Goal: Task Accomplishment & Management: Manage account settings

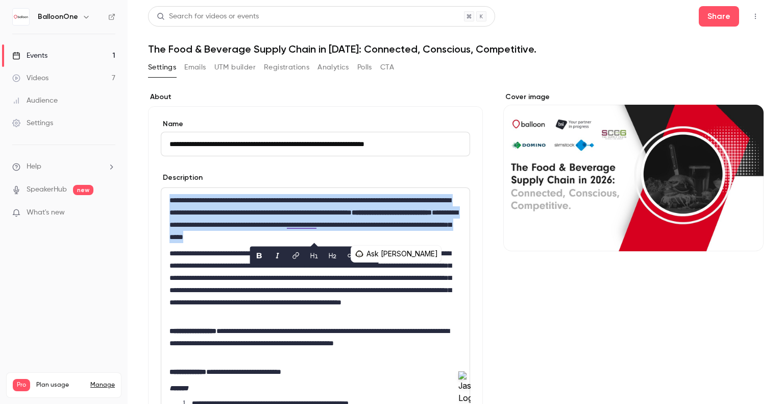
click at [302, 65] on button "Registrations" at bounding box center [286, 67] width 45 height 16
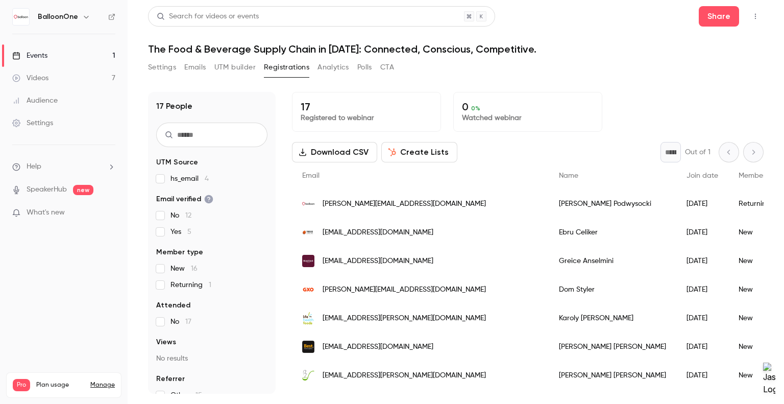
click at [163, 69] on button "Settings" at bounding box center [162, 67] width 28 height 16
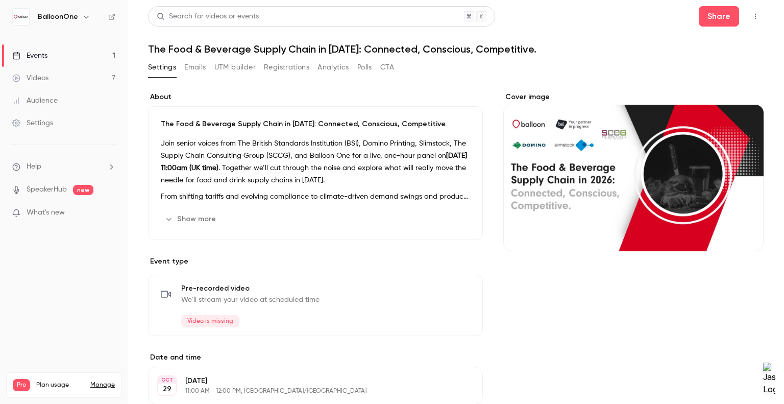
click at [45, 82] on div "Videos" at bounding box center [30, 78] width 36 height 10
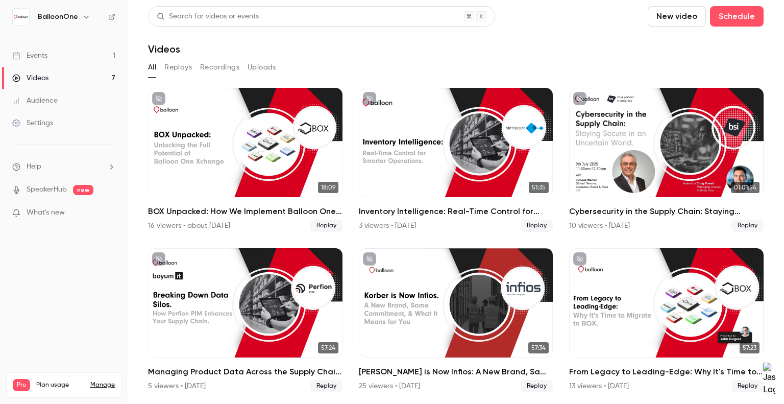
click at [41, 60] on div "Events" at bounding box center [29, 56] width 35 height 10
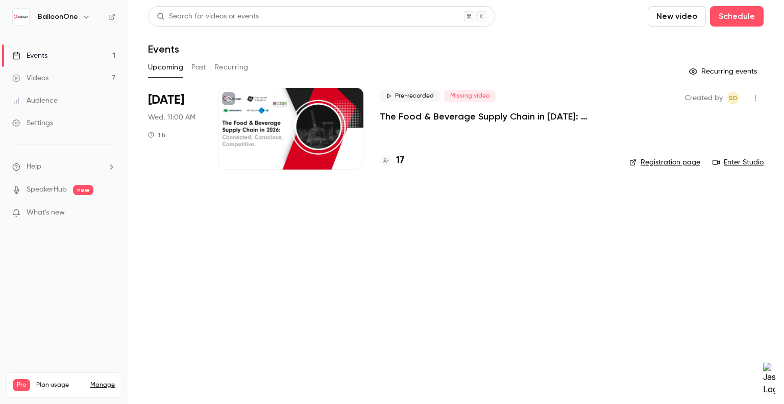
click at [50, 53] on link "Events 1" at bounding box center [64, 55] width 128 height 22
click at [675, 16] on button "New video" at bounding box center [677, 16] width 58 height 20
click at [622, 40] on div at bounding box center [392, 202] width 784 height 404
click at [750, 15] on button "Schedule" at bounding box center [737, 16] width 54 height 20
click at [684, 47] on div "One time event" at bounding box center [717, 44] width 78 height 10
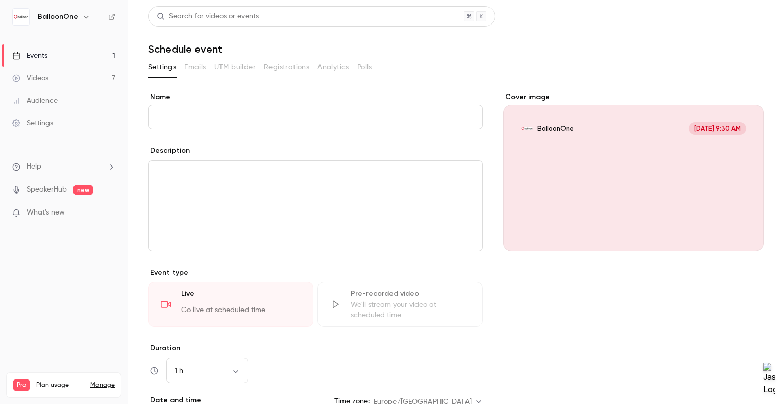
click at [181, 115] on input "Name" at bounding box center [315, 117] width 335 height 25
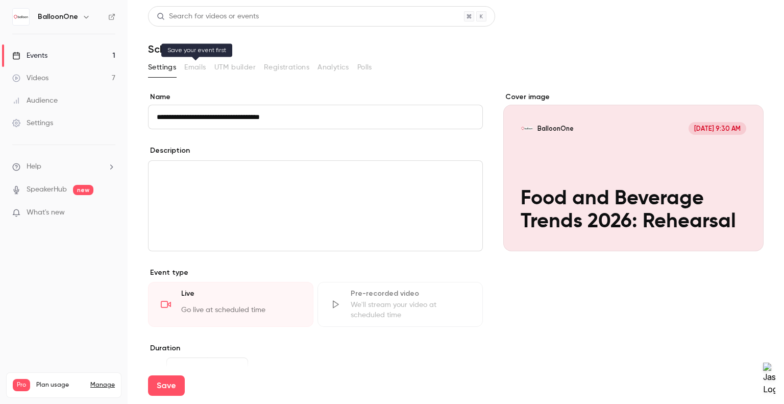
type input "**********"
click at [206, 169] on p "editor" at bounding box center [316, 173] width 318 height 12
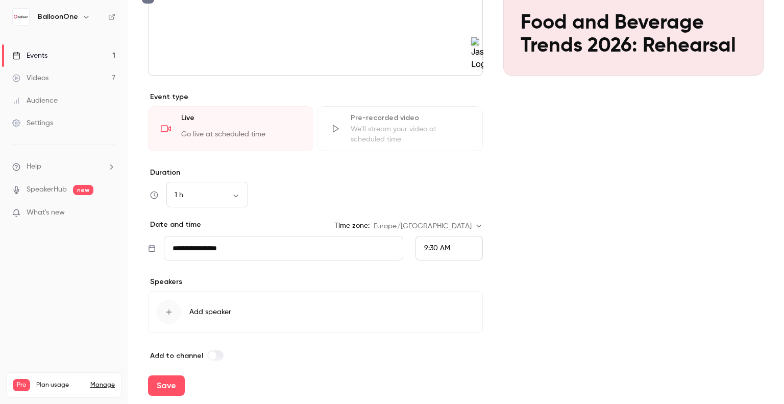
scroll to position [185, 0]
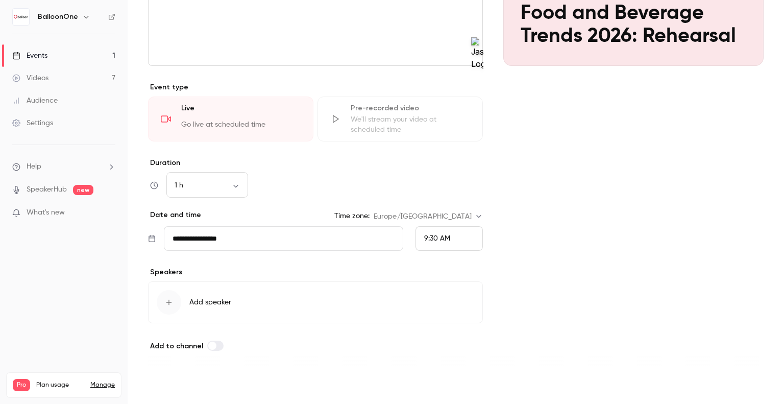
click at [171, 383] on button "Save" at bounding box center [166, 385] width 37 height 20
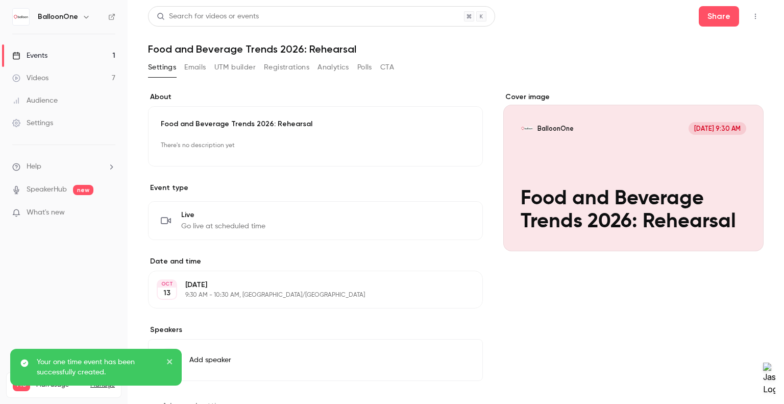
click at [196, 68] on button "Emails" at bounding box center [194, 67] width 21 height 16
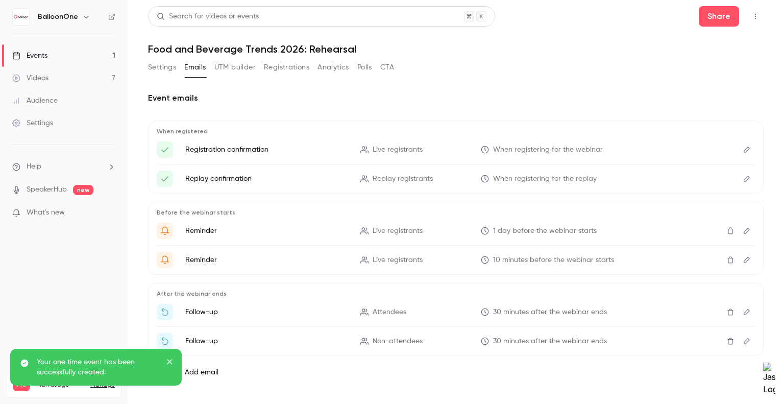
click at [234, 68] on button "UTM builder" at bounding box center [234, 67] width 41 height 16
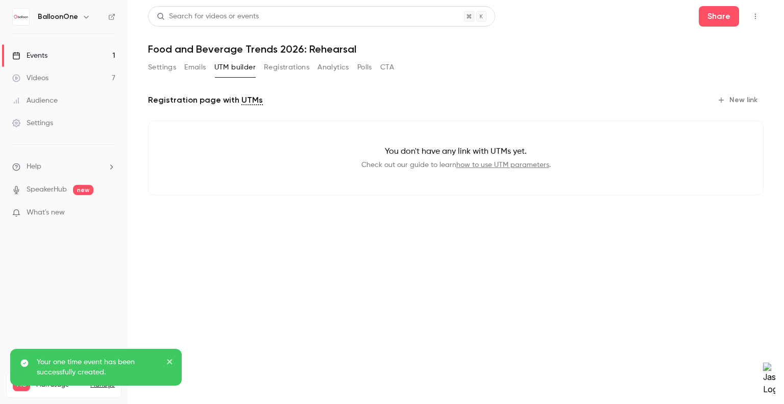
click at [274, 65] on button "Registrations" at bounding box center [286, 67] width 45 height 16
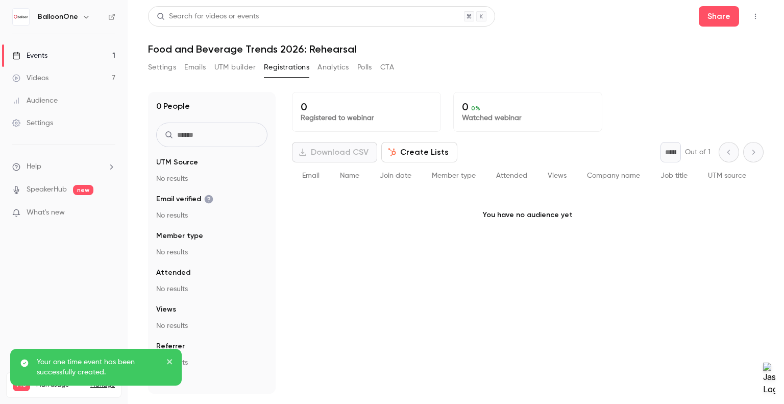
click at [348, 76] on div "Settings Emails UTM builder Registrations Analytics Polls CTA" at bounding box center [271, 69] width 246 height 20
click at [335, 65] on button "Analytics" at bounding box center [334, 67] width 32 height 16
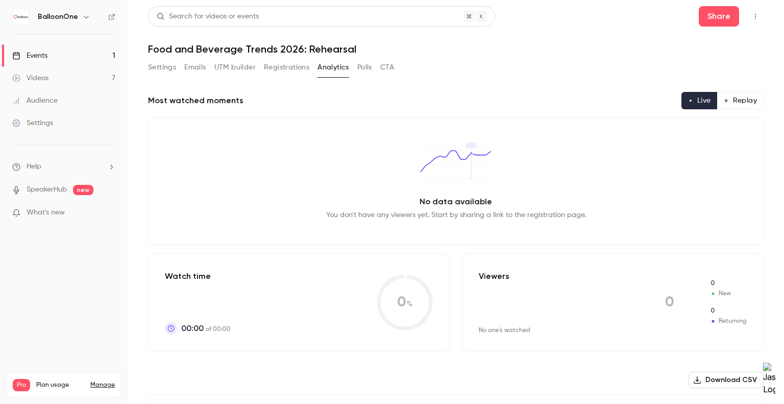
click at [362, 70] on button "Polls" at bounding box center [364, 67] width 15 height 16
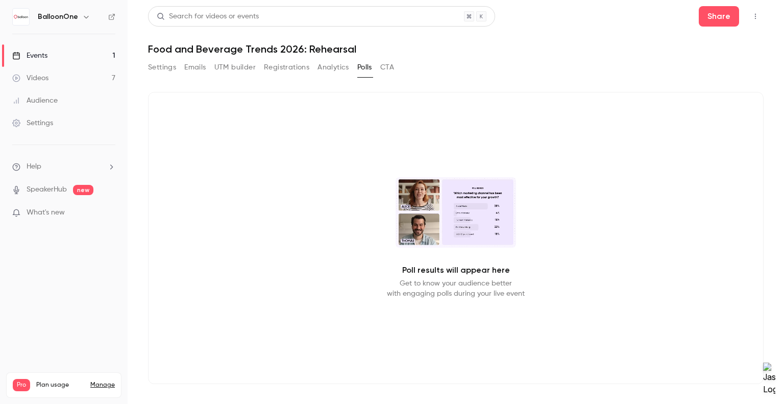
click at [382, 67] on button "CTA" at bounding box center [387, 67] width 14 height 16
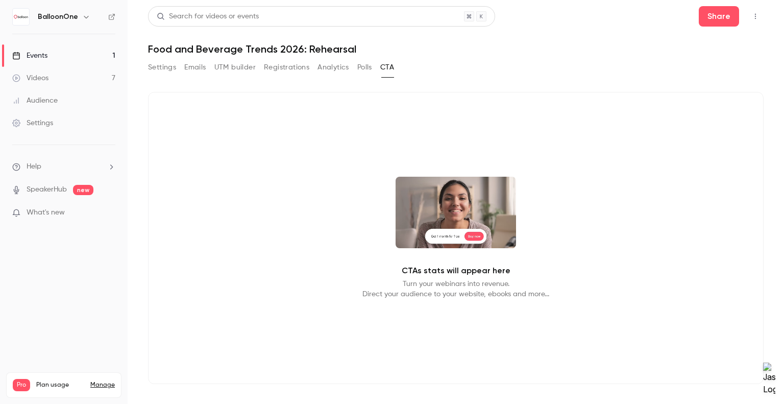
click at [173, 63] on button "Settings" at bounding box center [162, 67] width 28 height 16
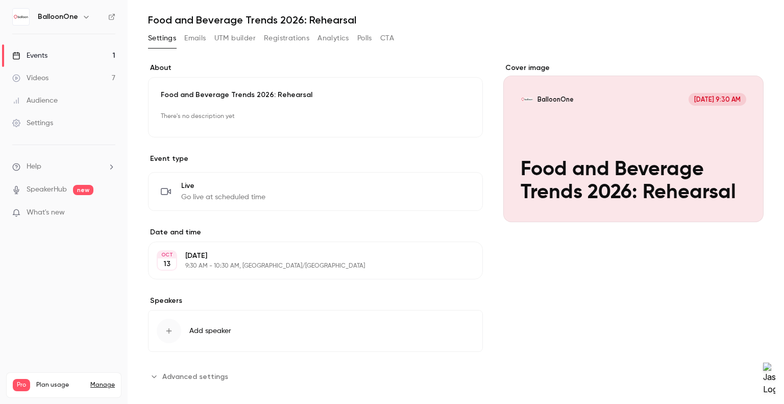
scroll to position [39, 0]
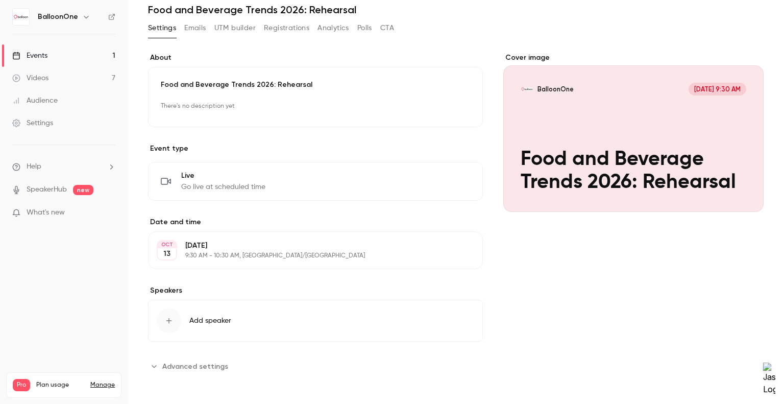
click at [223, 301] on section "Speakers Add speaker" at bounding box center [315, 313] width 335 height 56
click at [216, 253] on p "9:30 AM - 10:30 AM, [GEOGRAPHIC_DATA]/[GEOGRAPHIC_DATA]" at bounding box center [307, 256] width 244 height 8
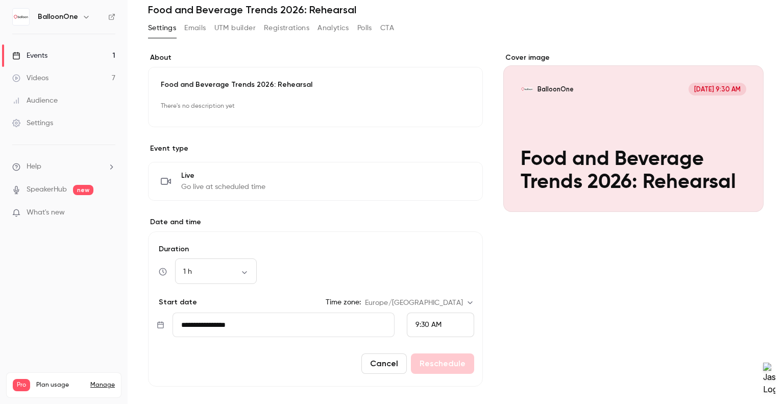
click at [441, 326] on div "9:30 AM" at bounding box center [440, 324] width 67 height 25
click at [429, 274] on li "3:00 PM" at bounding box center [436, 283] width 66 height 27
click at [313, 311] on form "**********" at bounding box center [315, 308] width 335 height 155
click at [308, 328] on input "**********" at bounding box center [284, 324] width 222 height 25
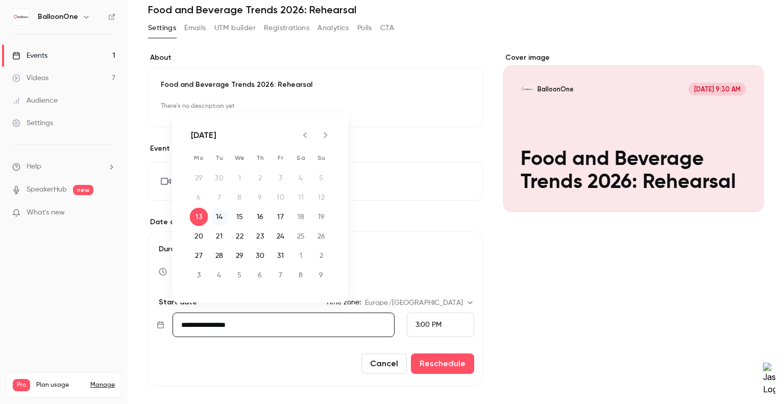
click at [219, 219] on button "14" at bounding box center [219, 217] width 18 height 18
type input "**********"
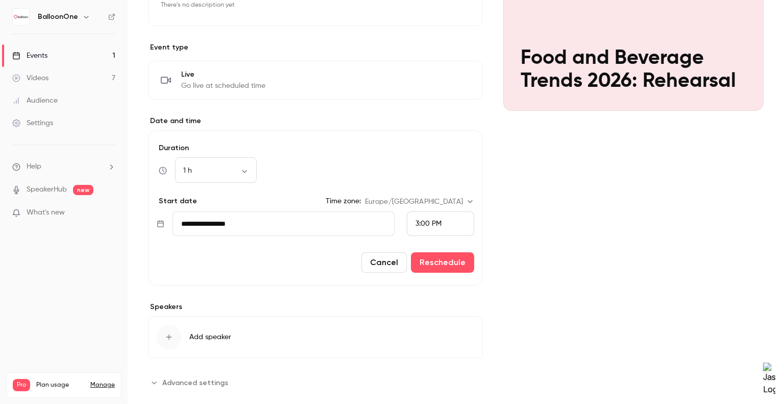
scroll to position [141, 0]
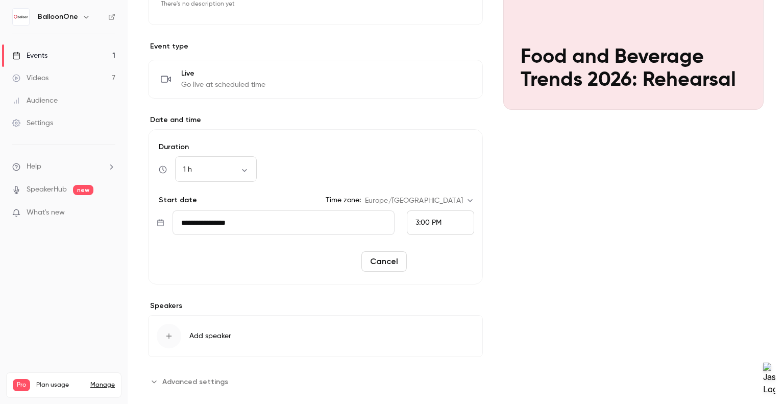
click at [433, 263] on button "Reschedule" at bounding box center [442, 261] width 63 height 20
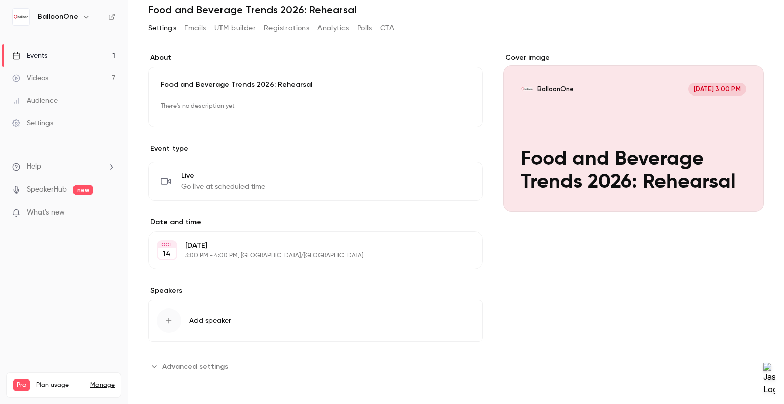
click at [187, 357] on div "**********" at bounding box center [315, 214] width 335 height 322
click at [184, 361] on span "Advanced settings" at bounding box center [195, 366] width 66 height 11
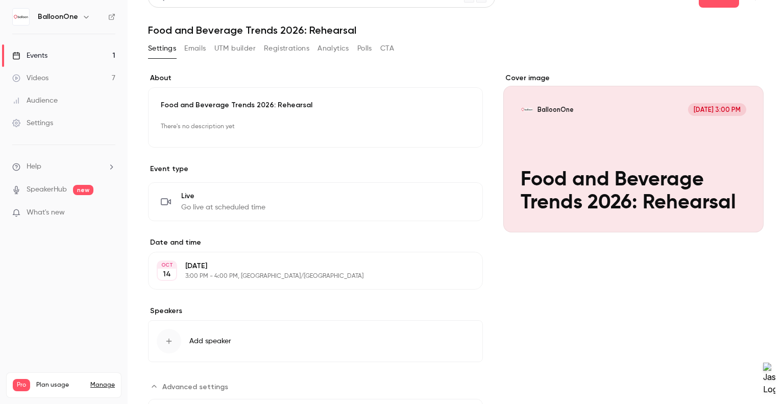
scroll to position [0, 0]
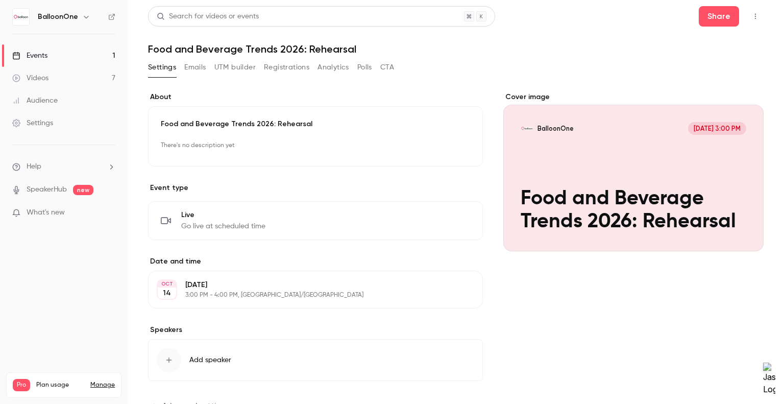
click at [201, 70] on button "Emails" at bounding box center [194, 67] width 21 height 16
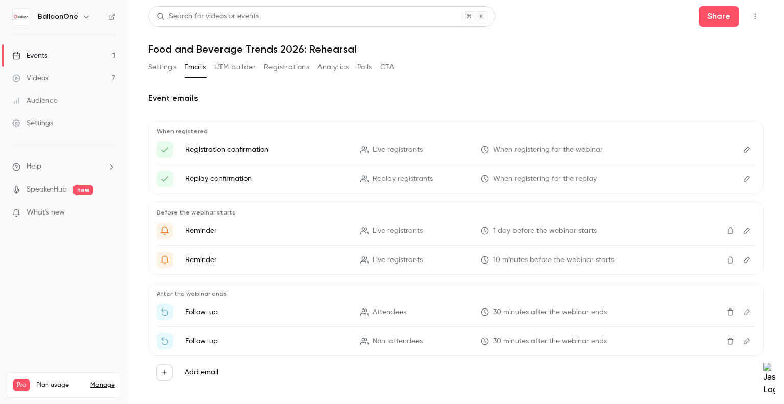
click at [218, 67] on button "UTM builder" at bounding box center [234, 67] width 41 height 16
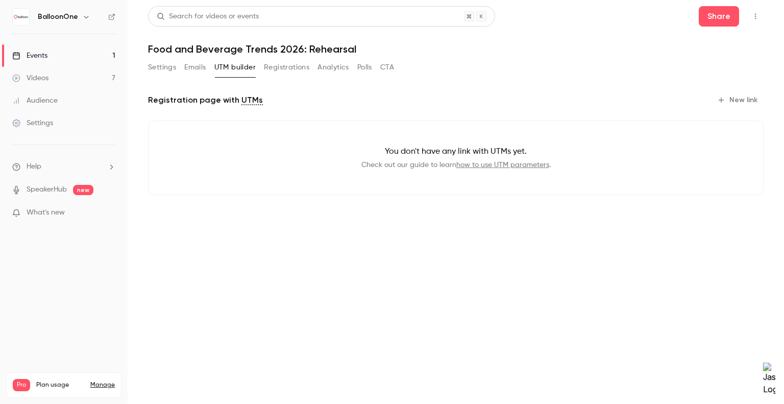
click at [301, 71] on button "Registrations" at bounding box center [286, 67] width 45 height 16
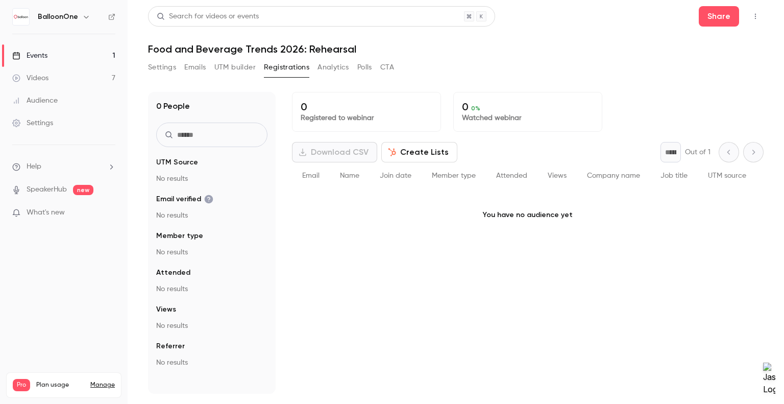
click at [322, 67] on button "Analytics" at bounding box center [334, 67] width 32 height 16
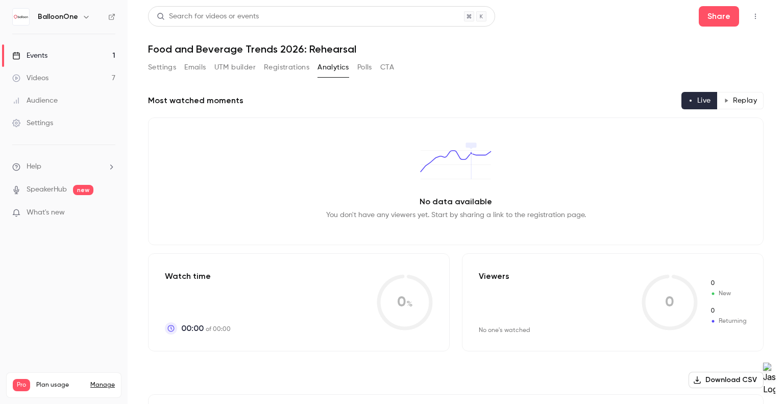
click at [364, 69] on button "Polls" at bounding box center [364, 67] width 15 height 16
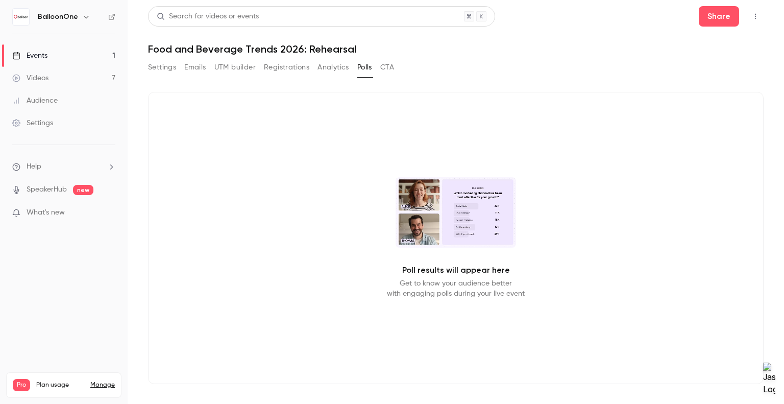
click at [384, 73] on button "CTA" at bounding box center [387, 67] width 14 height 16
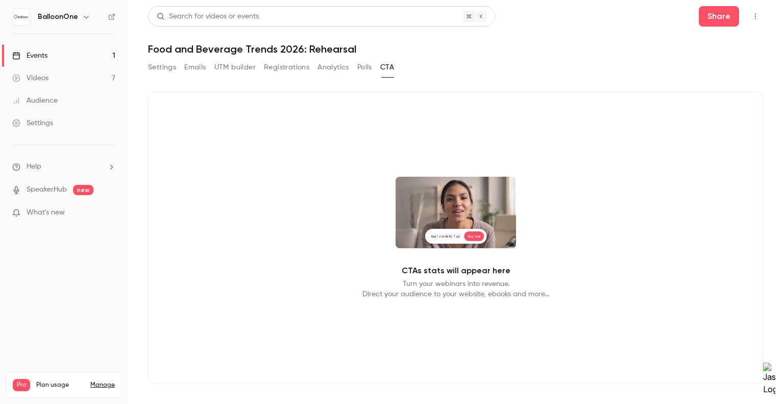
click at [317, 72] on div "Settings Emails UTM builder Registrations Analytics Polls CTA" at bounding box center [271, 67] width 246 height 16
click at [281, 64] on button "Registrations" at bounding box center [286, 67] width 45 height 16
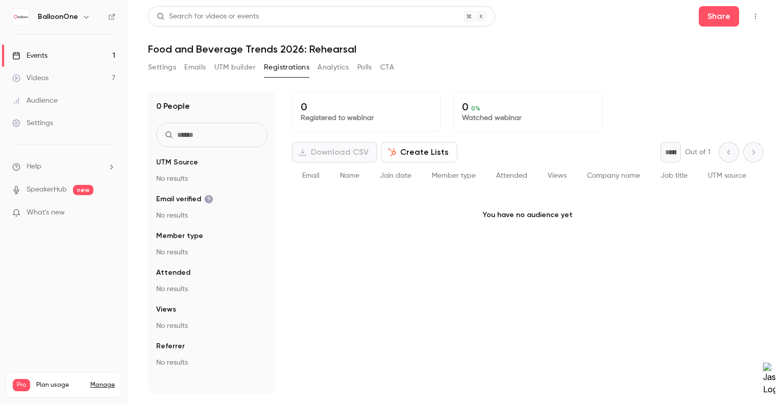
click at [237, 69] on button "UTM builder" at bounding box center [234, 67] width 41 height 16
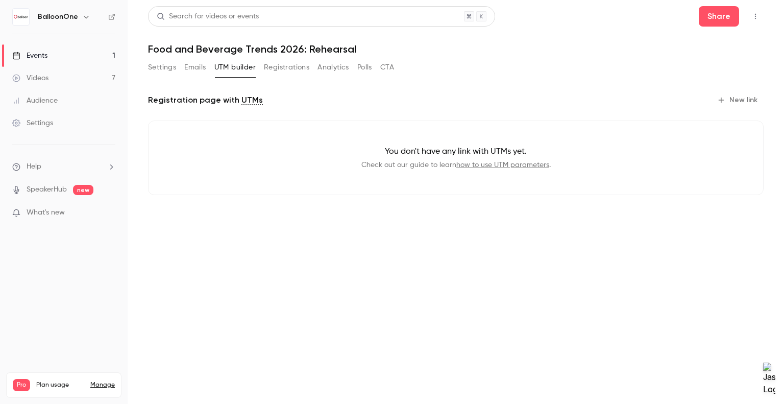
click at [191, 69] on button "Emails" at bounding box center [194, 67] width 21 height 16
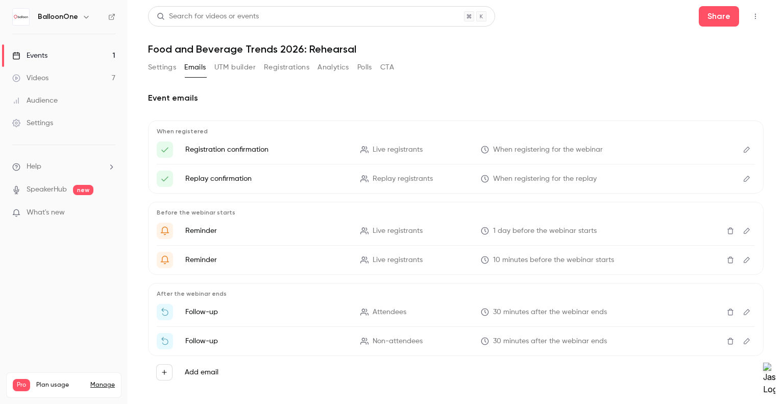
click at [738, 23] on div "Share" at bounding box center [731, 16] width 65 height 20
click at [708, 10] on button "Share" at bounding box center [719, 16] width 40 height 20
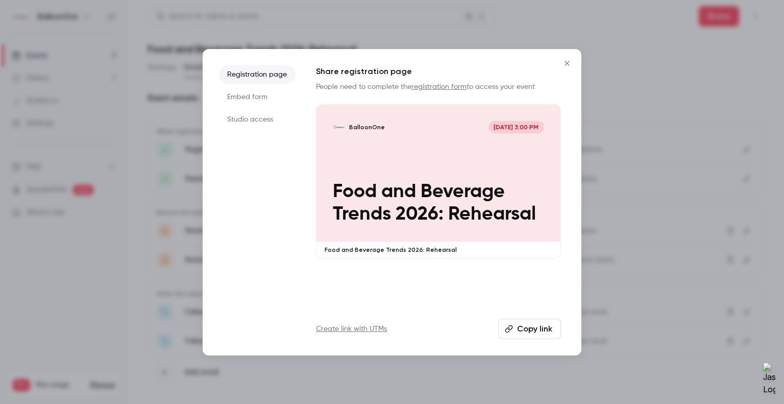
click at [255, 96] on li "Embed form" at bounding box center [257, 97] width 77 height 18
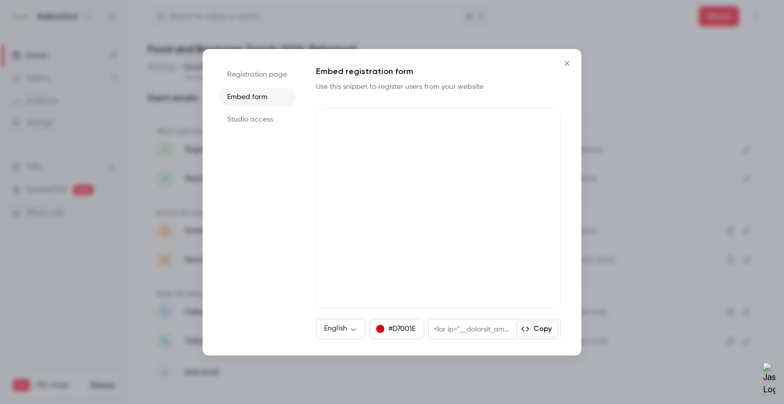
click at [254, 119] on li "Studio access" at bounding box center [257, 119] width 77 height 18
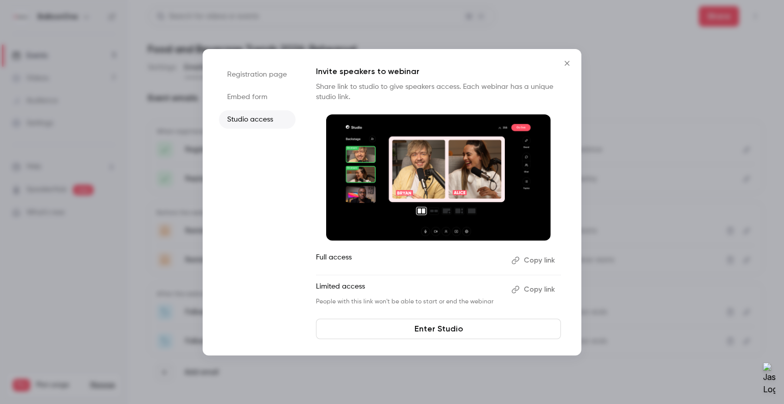
click at [524, 289] on button "Copy link" at bounding box center [535, 289] width 54 height 16
click at [244, 94] on li "Embed form" at bounding box center [257, 97] width 77 height 18
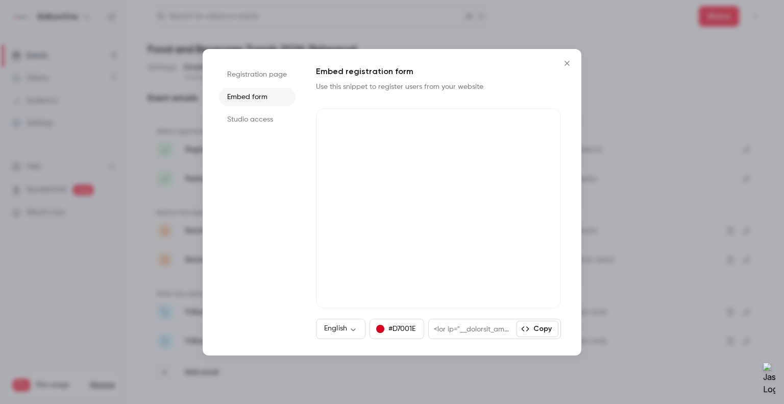
click at [241, 70] on li "Registration page" at bounding box center [257, 74] width 77 height 18
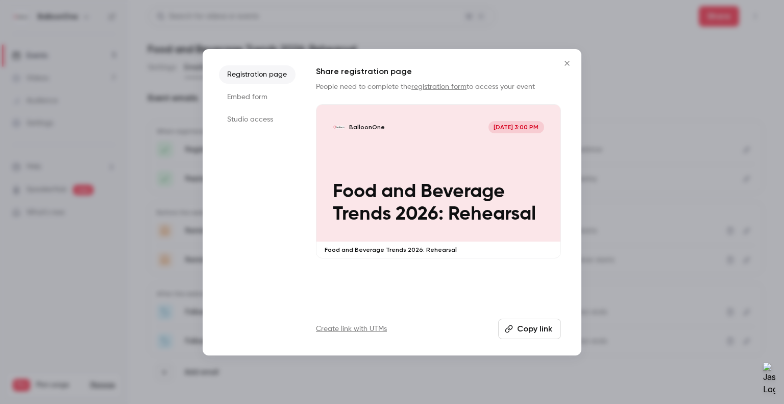
click at [244, 93] on li "Embed form" at bounding box center [257, 97] width 77 height 18
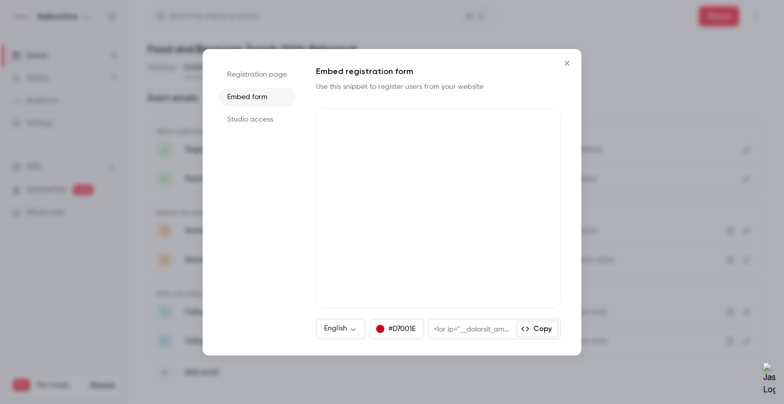
click at [244, 114] on li "Studio access" at bounding box center [257, 119] width 77 height 18
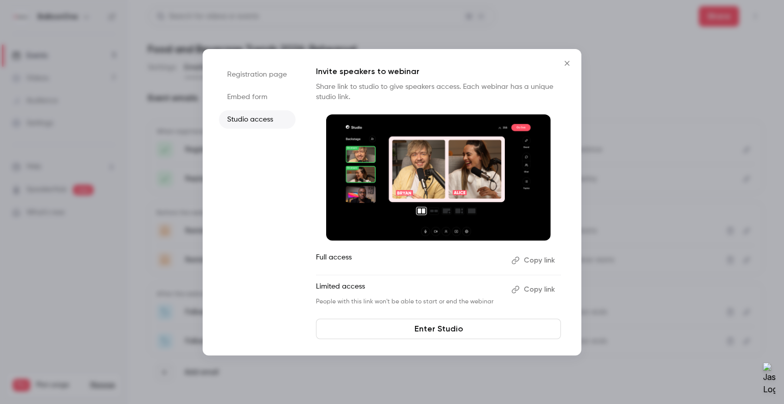
drag, startPoint x: 232, startPoint y: 101, endPoint x: 233, endPoint y: 107, distance: 5.7
click at [233, 107] on ul "Registration page Embed form Studio access" at bounding box center [257, 202] width 77 height 274
click at [568, 59] on icon "Close" at bounding box center [567, 63] width 12 height 8
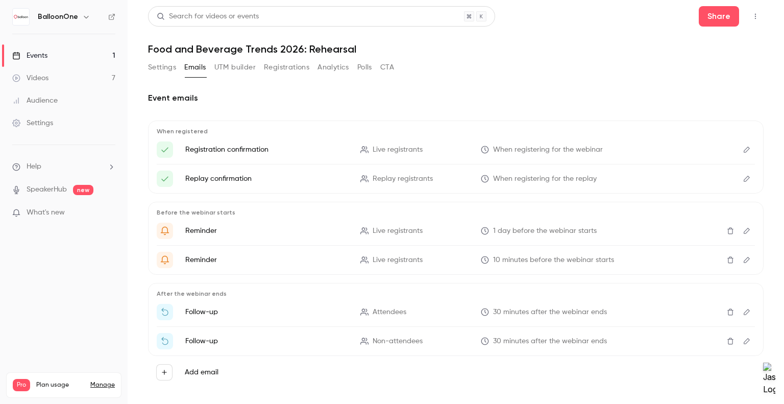
click at [171, 73] on button "Settings" at bounding box center [162, 67] width 28 height 16
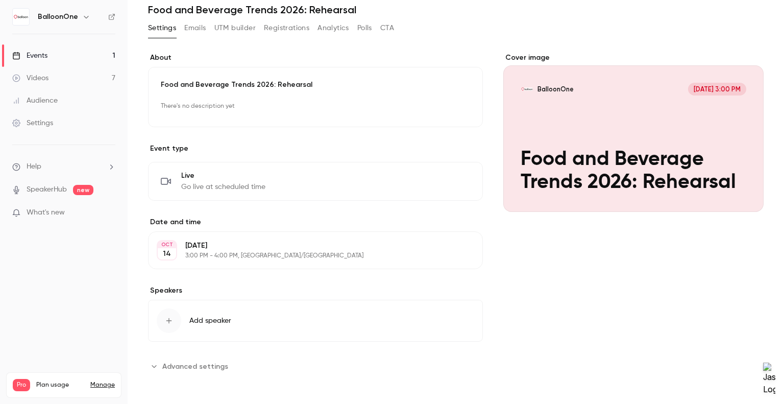
click at [195, 362] on span "Advanced settings" at bounding box center [195, 366] width 66 height 11
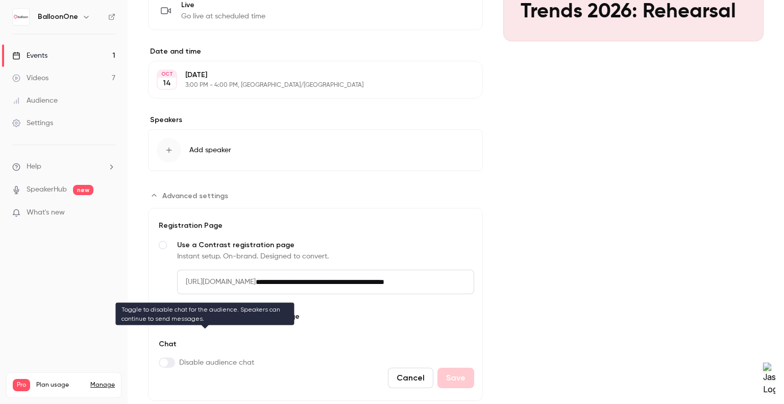
scroll to position [236, 0]
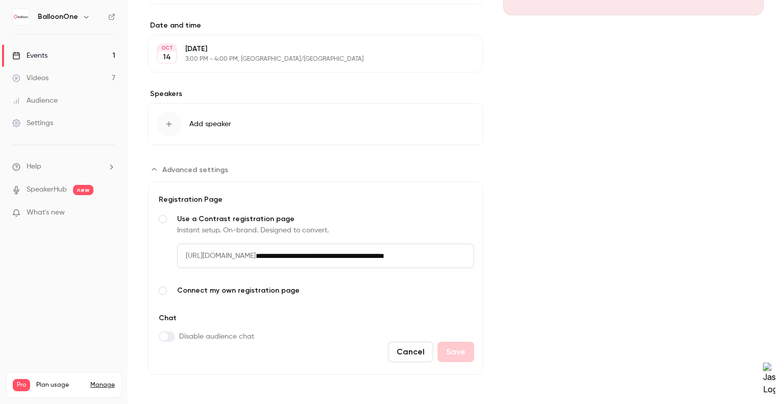
click at [163, 288] on span "Advanced settings" at bounding box center [163, 290] width 8 height 8
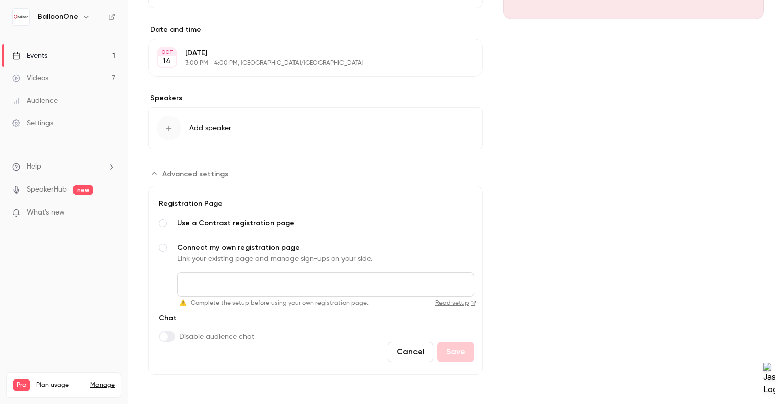
click at [224, 284] on input "Connect my own registration page Link your existing page and manage sign-ups on…" at bounding box center [325, 284] width 297 height 25
click at [165, 221] on span "Advanced settings" at bounding box center [163, 223] width 8 height 8
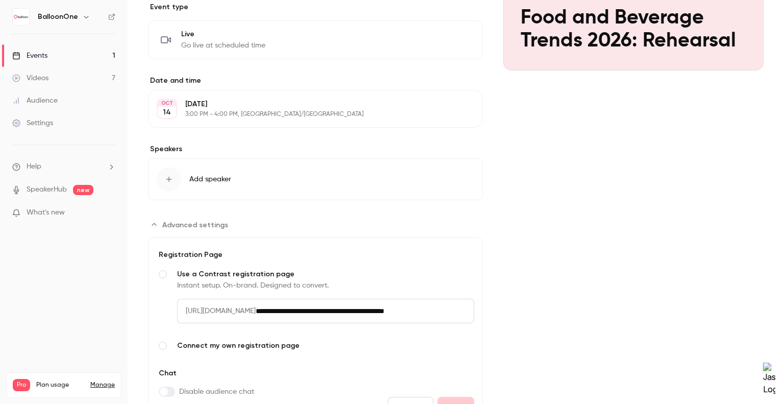
click at [155, 221] on icon "Advanced settings" at bounding box center [154, 225] width 8 height 8
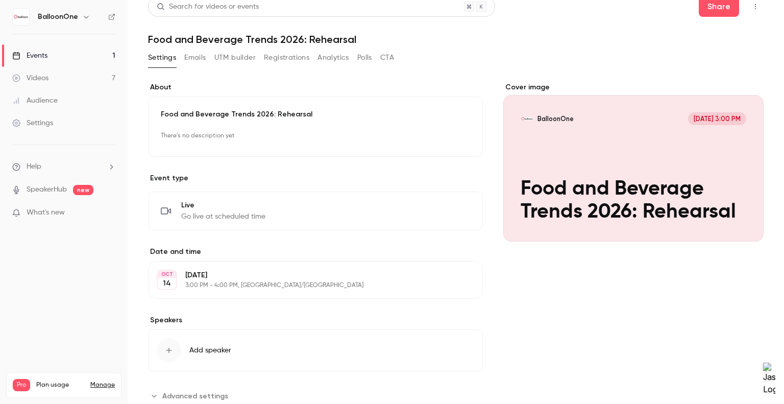
scroll to position [0, 0]
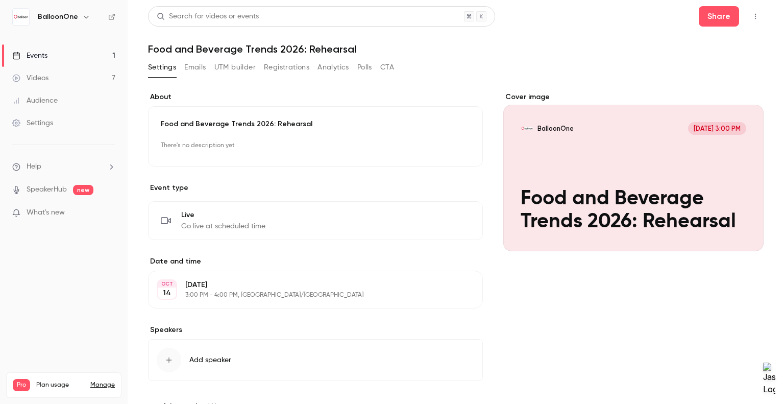
click at [189, 73] on button "Emails" at bounding box center [194, 67] width 21 height 16
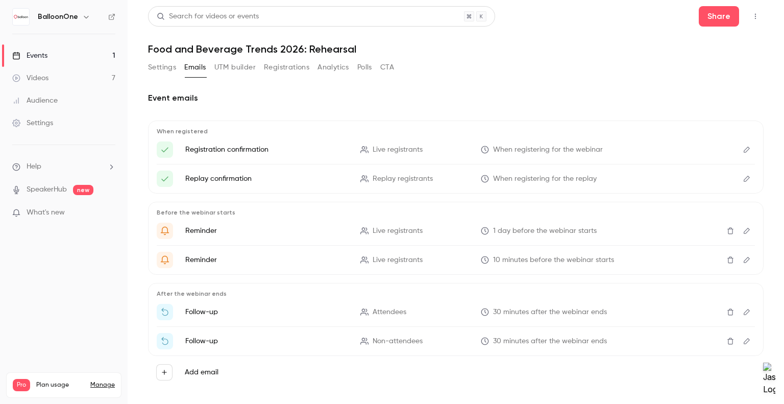
click at [53, 187] on link "SpeakerHub" at bounding box center [47, 189] width 40 height 11
click at [228, 65] on button "UTM builder" at bounding box center [234, 67] width 41 height 16
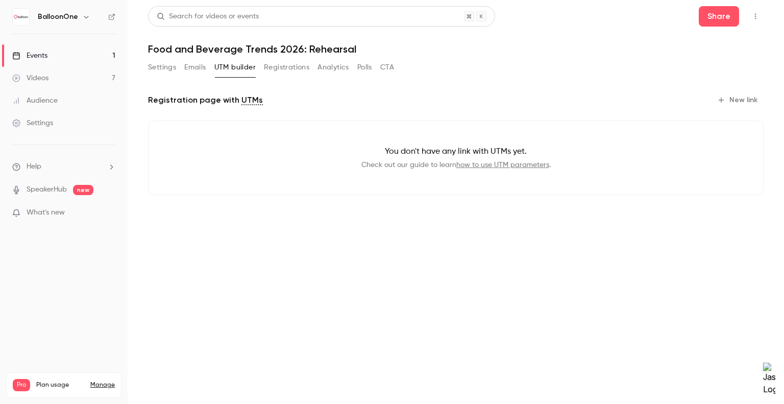
click at [273, 64] on button "Registrations" at bounding box center [286, 67] width 45 height 16
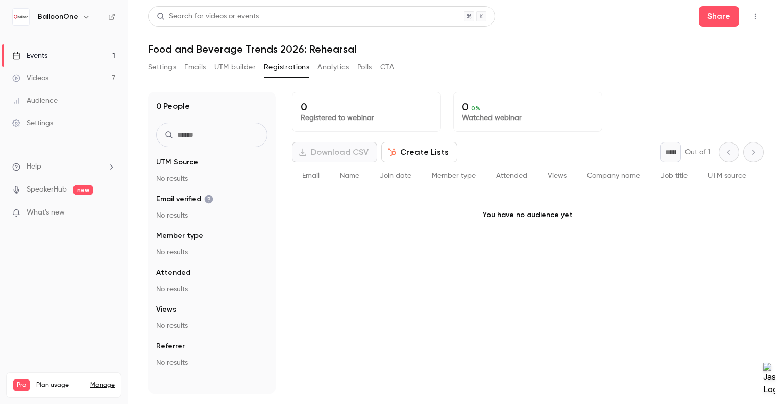
click at [327, 68] on button "Analytics" at bounding box center [334, 67] width 32 height 16
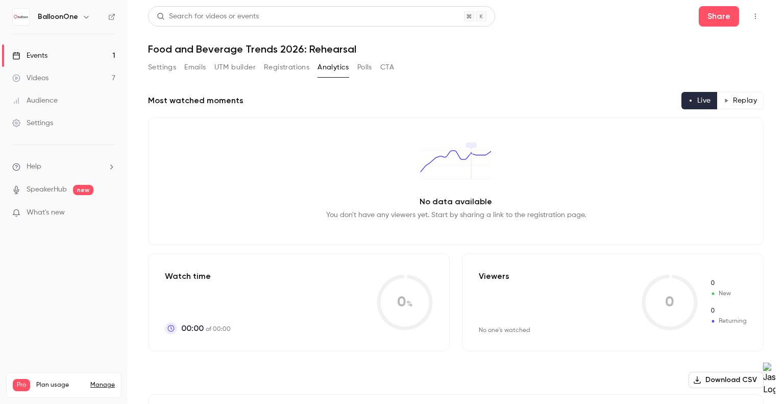
click at [359, 68] on button "Polls" at bounding box center [364, 67] width 15 height 16
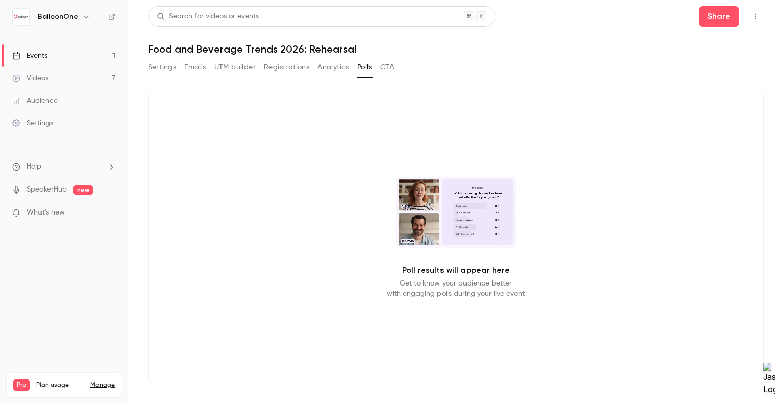
click at [284, 70] on button "Registrations" at bounding box center [286, 67] width 45 height 16
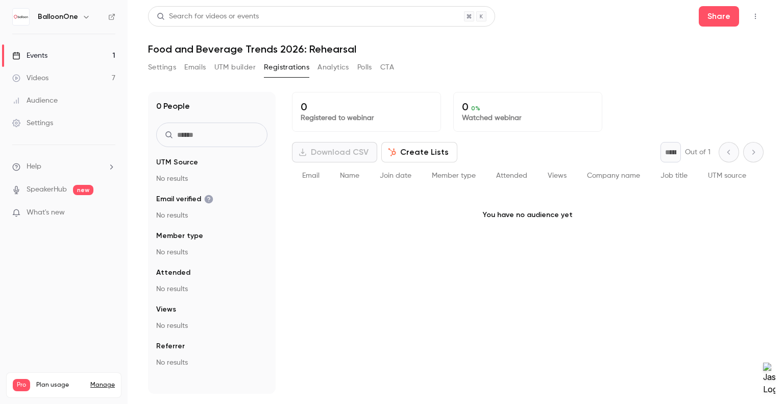
click at [400, 152] on button "Create Lists" at bounding box center [419, 152] width 76 height 20
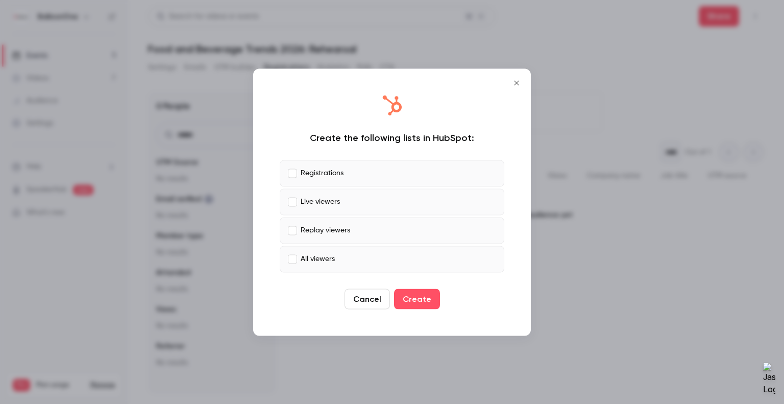
click at [514, 79] on icon "Close" at bounding box center [517, 83] width 12 height 8
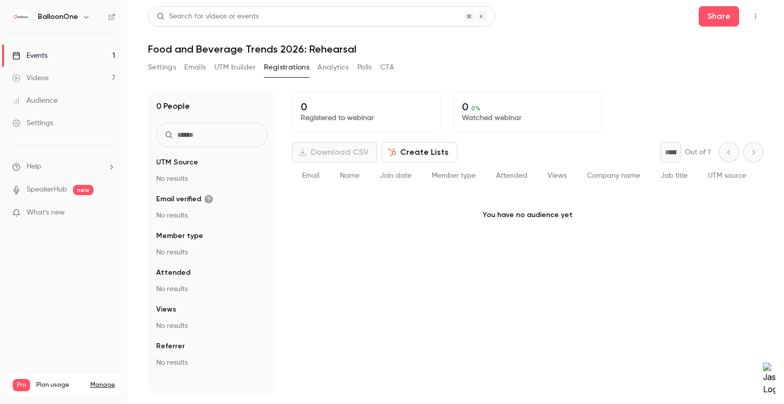
click at [161, 67] on button "Settings" at bounding box center [162, 67] width 28 height 16
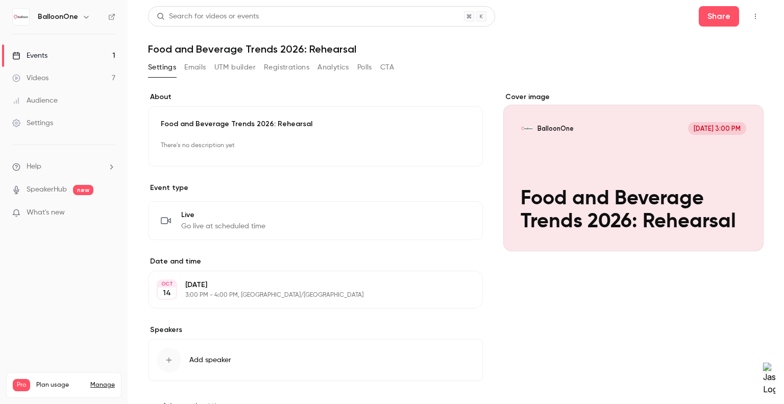
click at [207, 227] on span "Go live at scheduled time" at bounding box center [223, 226] width 84 height 10
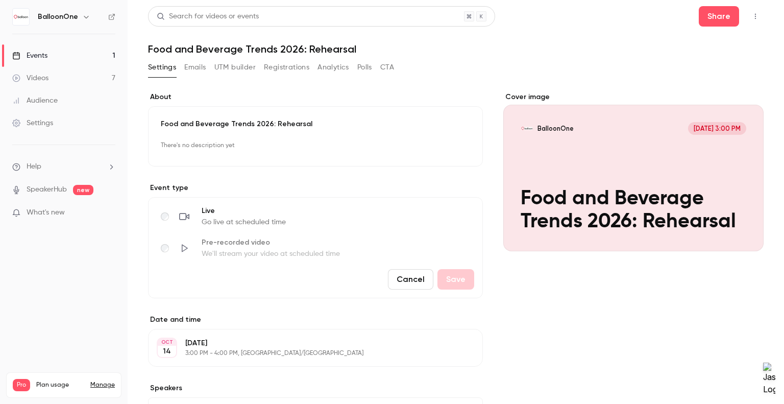
click at [218, 218] on span "Go live at scheduled time" at bounding box center [244, 222] width 84 height 10
drag, startPoint x: 292, startPoint y: 181, endPoint x: 290, endPoint y: 172, distance: 9.3
click at [290, 175] on div "**********" at bounding box center [315, 282] width 335 height 380
click at [409, 281] on button "Cancel" at bounding box center [410, 279] width 45 height 20
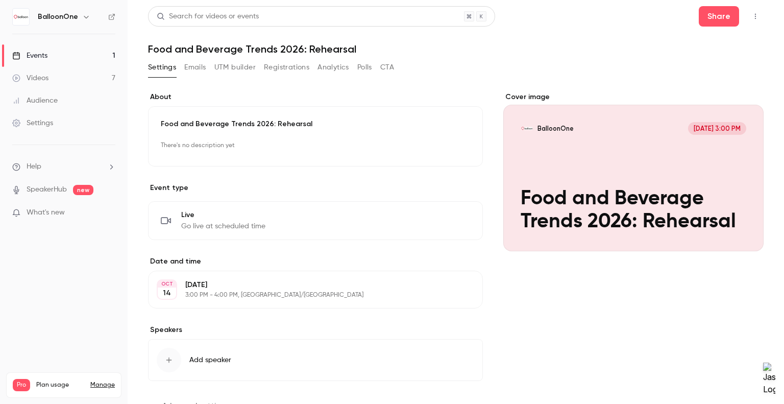
click at [438, 220] on icon "button" at bounding box center [441, 220] width 7 height 7
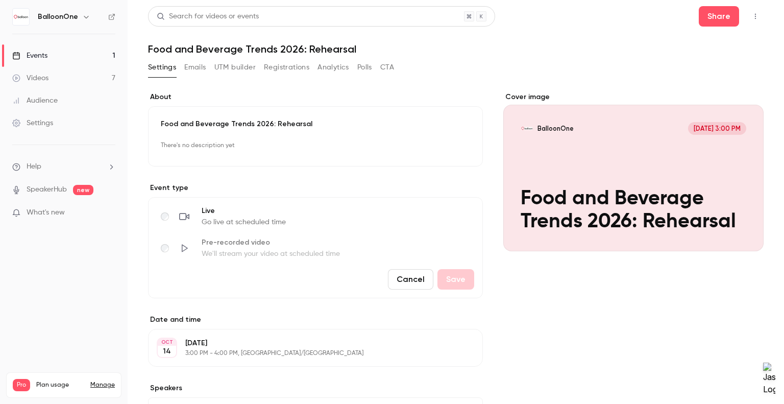
click at [399, 275] on button "Cancel" at bounding box center [410, 279] width 45 height 20
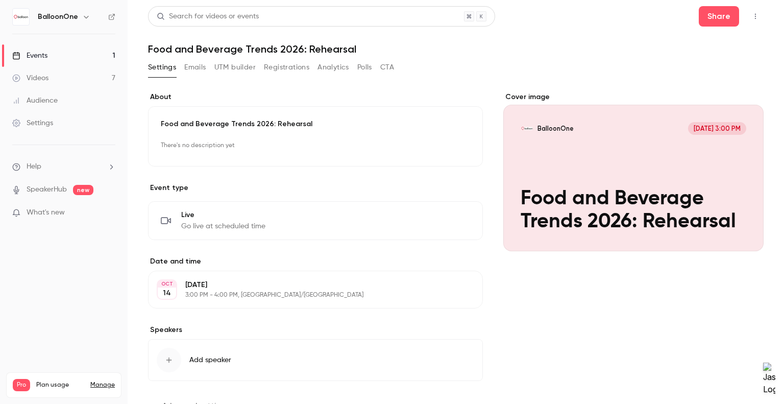
click at [455, 219] on button "Edit" at bounding box center [451, 220] width 37 height 16
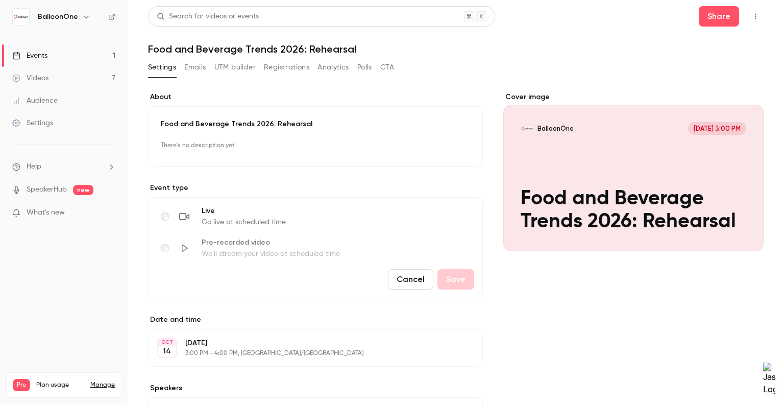
click at [394, 270] on button "Cancel" at bounding box center [410, 279] width 45 height 20
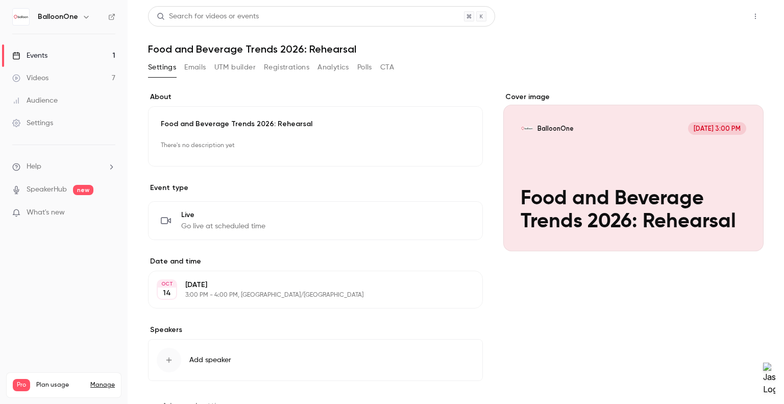
click at [709, 17] on button "Share" at bounding box center [719, 16] width 40 height 20
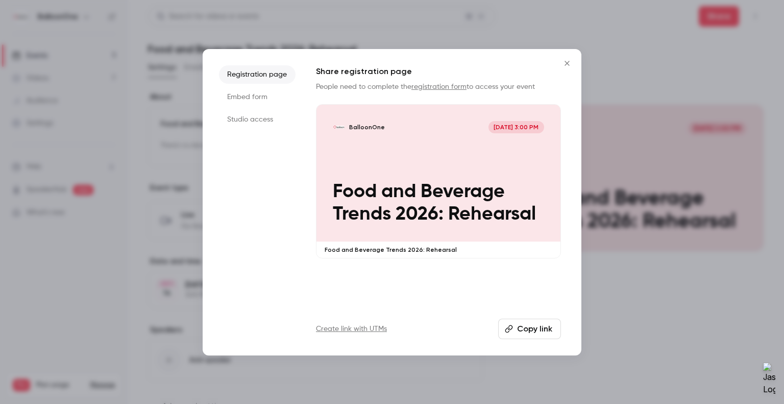
click at [251, 122] on li "Studio access" at bounding box center [257, 119] width 77 height 18
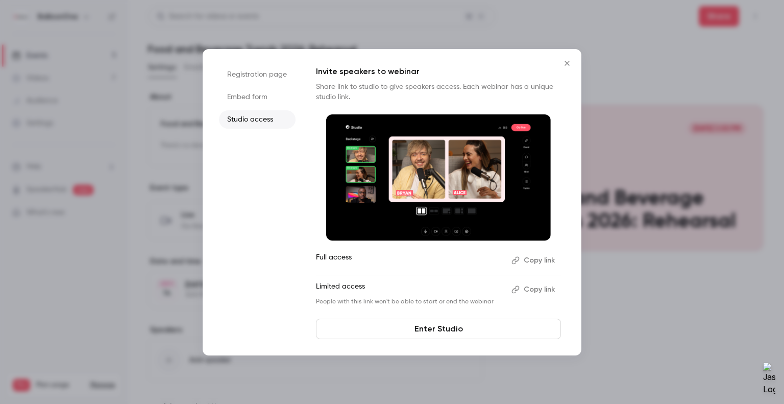
click at [528, 287] on button "Copy link" at bounding box center [535, 289] width 54 height 16
click at [678, 118] on div at bounding box center [392, 202] width 784 height 404
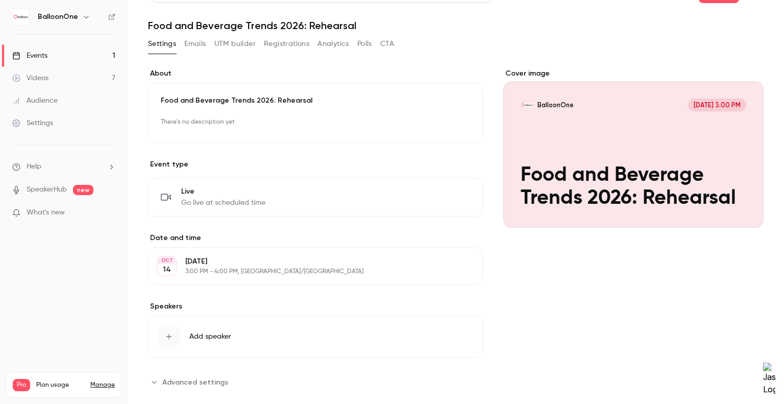
scroll to position [39, 0]
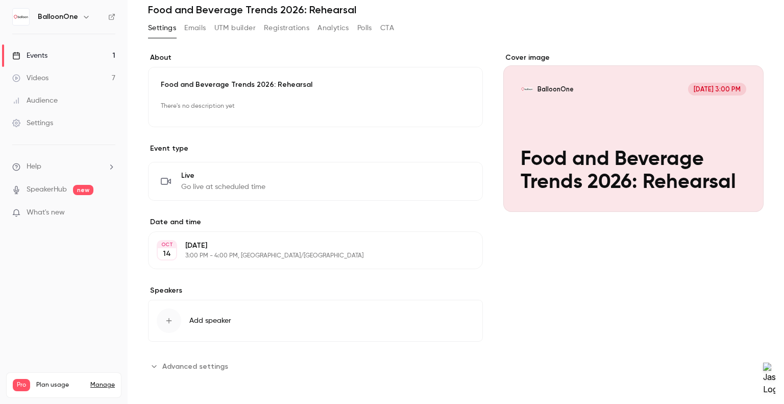
click at [204, 362] on span "Advanced settings" at bounding box center [195, 366] width 66 height 11
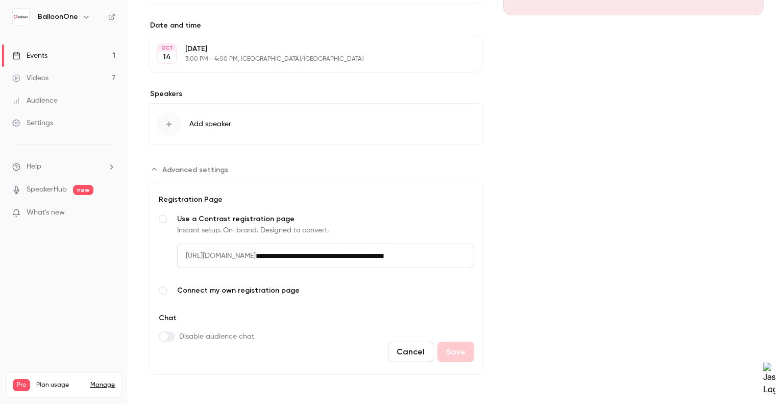
scroll to position [0, 0]
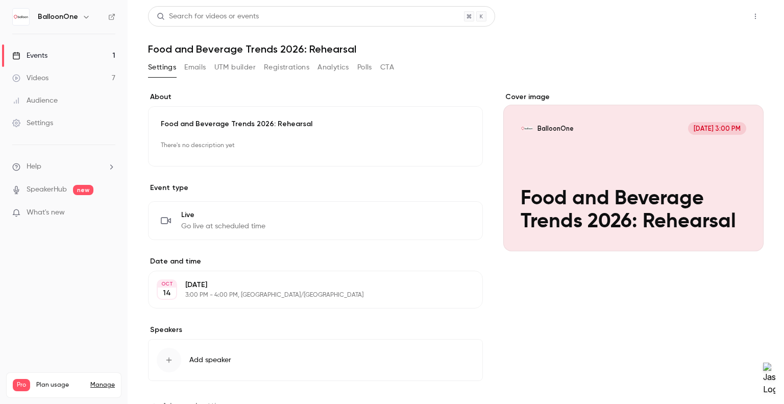
click at [717, 7] on button "Share" at bounding box center [719, 16] width 40 height 20
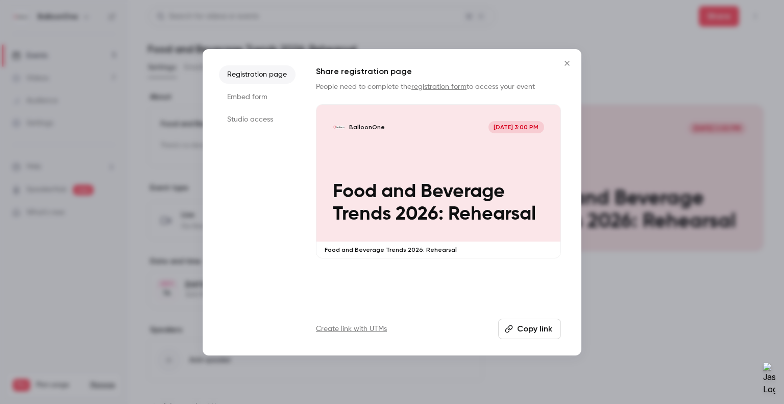
click at [261, 122] on li "Studio access" at bounding box center [257, 119] width 77 height 18
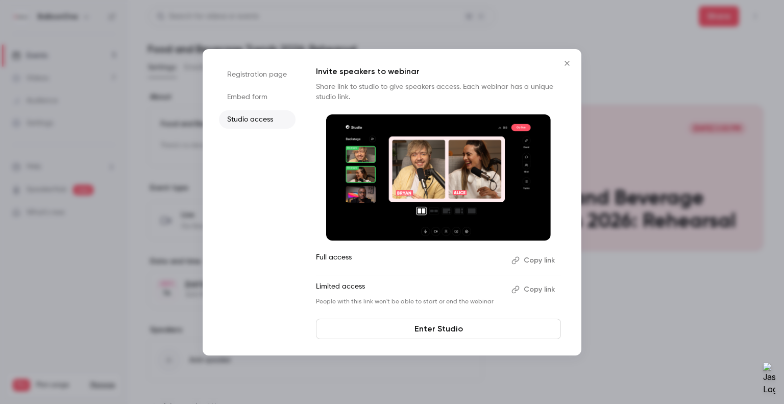
click at [427, 330] on link "Enter Studio" at bounding box center [438, 329] width 245 height 20
click at [569, 58] on button "Close" at bounding box center [567, 63] width 20 height 20
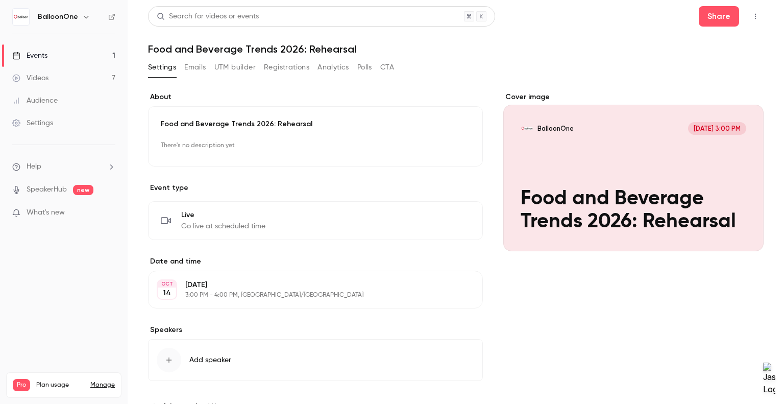
click at [34, 72] on link "Videos 7" at bounding box center [64, 78] width 128 height 22
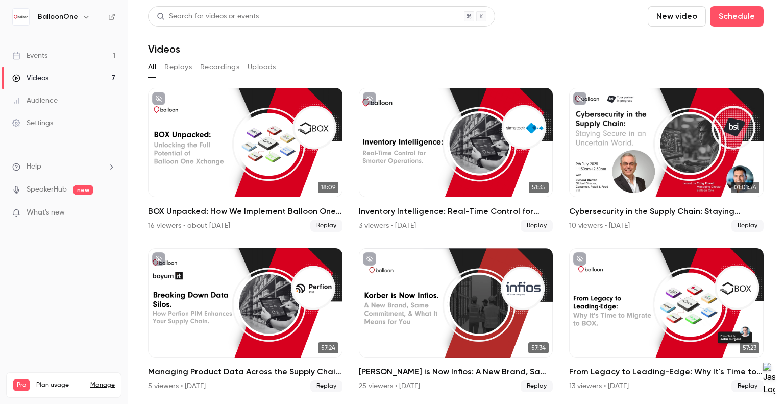
click at [47, 51] on div "Events" at bounding box center [29, 56] width 35 height 10
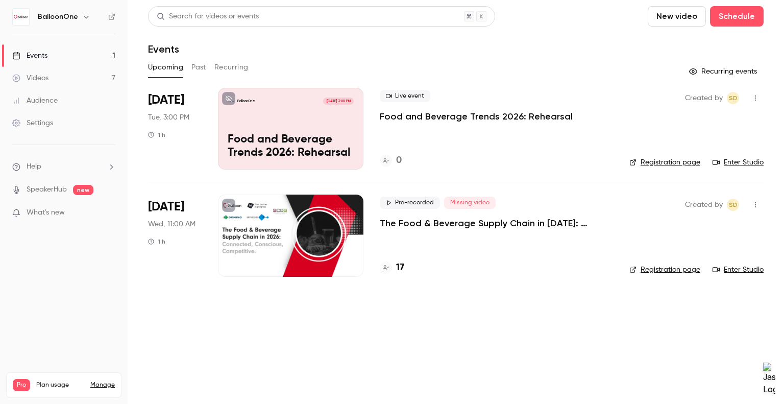
click at [262, 125] on div "BalloonOne [DATE] 3:00 PM Food and Beverage Trends 2026: Rehearsal" at bounding box center [291, 129] width 146 height 82
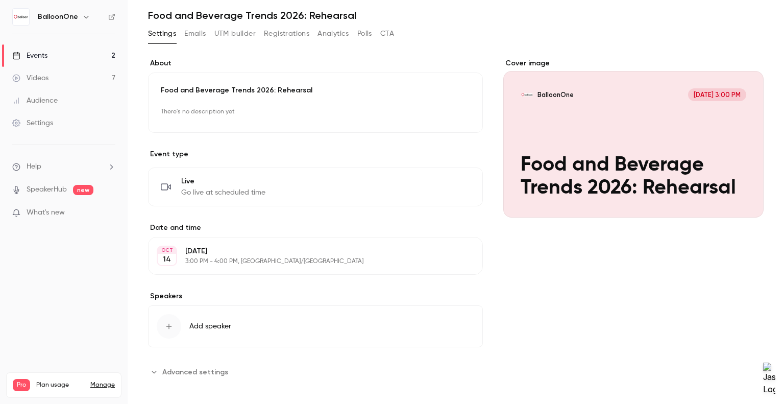
scroll to position [39, 0]
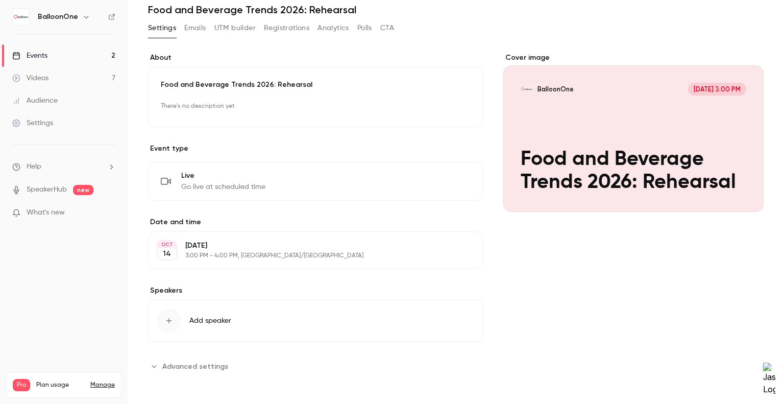
click at [181, 368] on span "Advanced settings" at bounding box center [195, 366] width 66 height 11
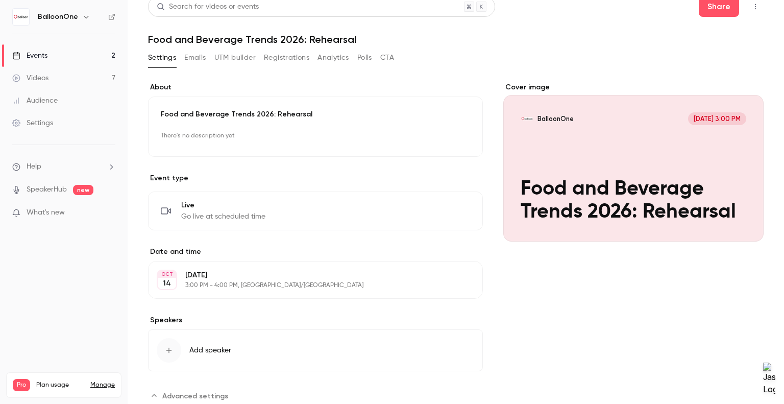
scroll to position [0, 0]
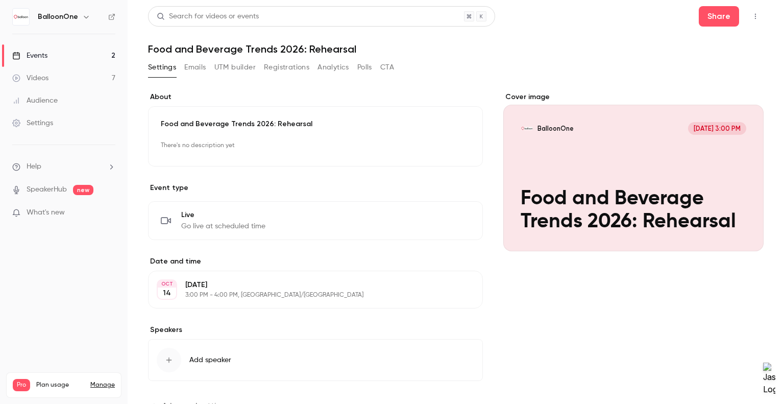
click at [287, 65] on button "Registrations" at bounding box center [286, 67] width 45 height 16
